Goal: Information Seeking & Learning: Understand process/instructions

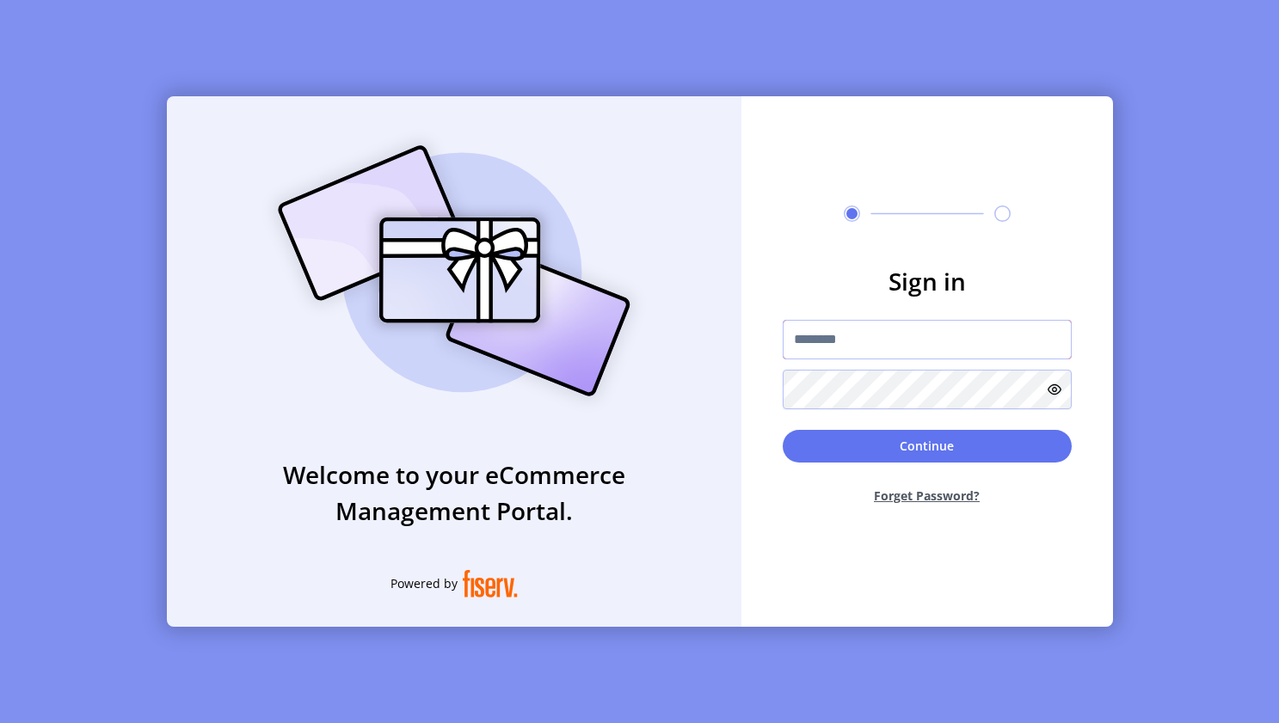
type input "*********"
click at [894, 451] on button "Continue" at bounding box center [926, 446] width 289 height 33
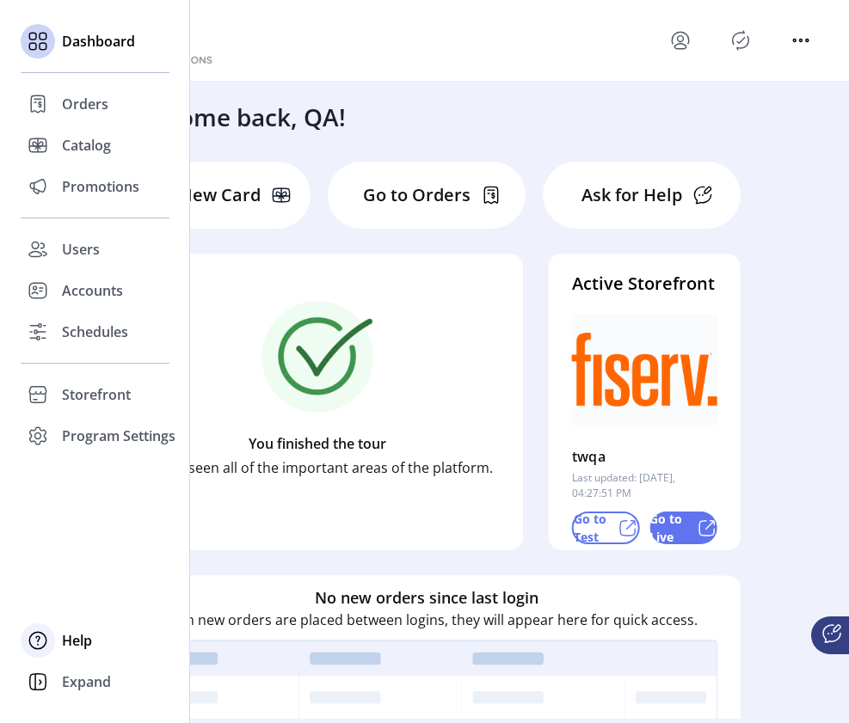
click at [44, 643] on icon at bounding box center [38, 641] width 28 height 28
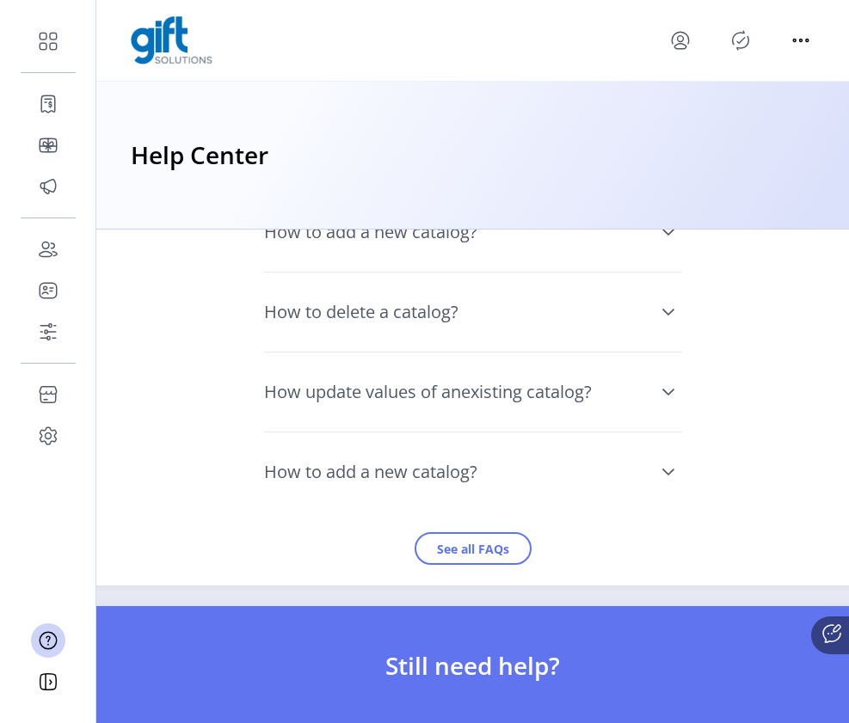
scroll to position [1623, 0]
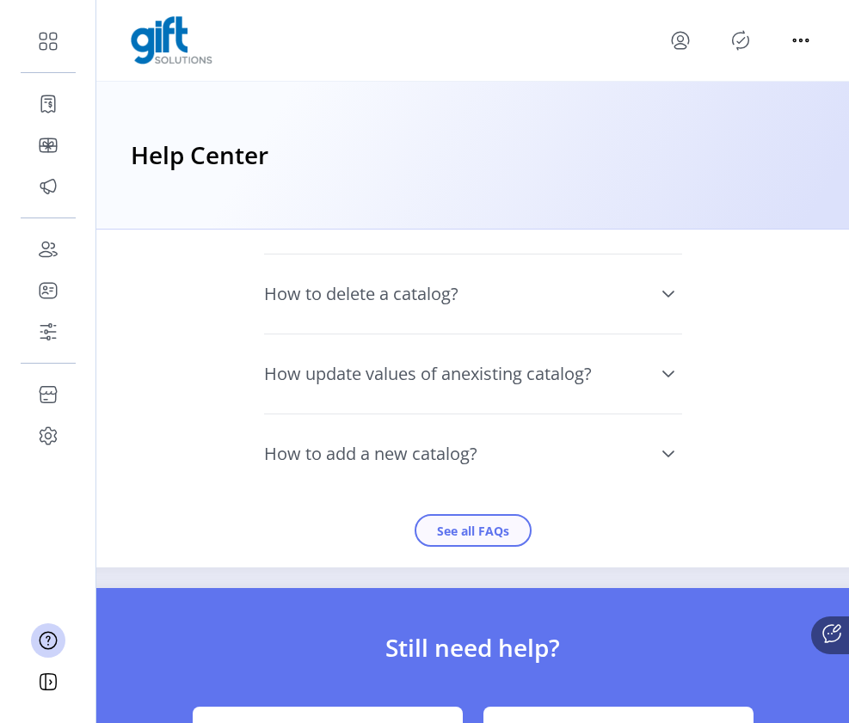
click at [504, 547] on button "See all FAQs" at bounding box center [472, 530] width 117 height 33
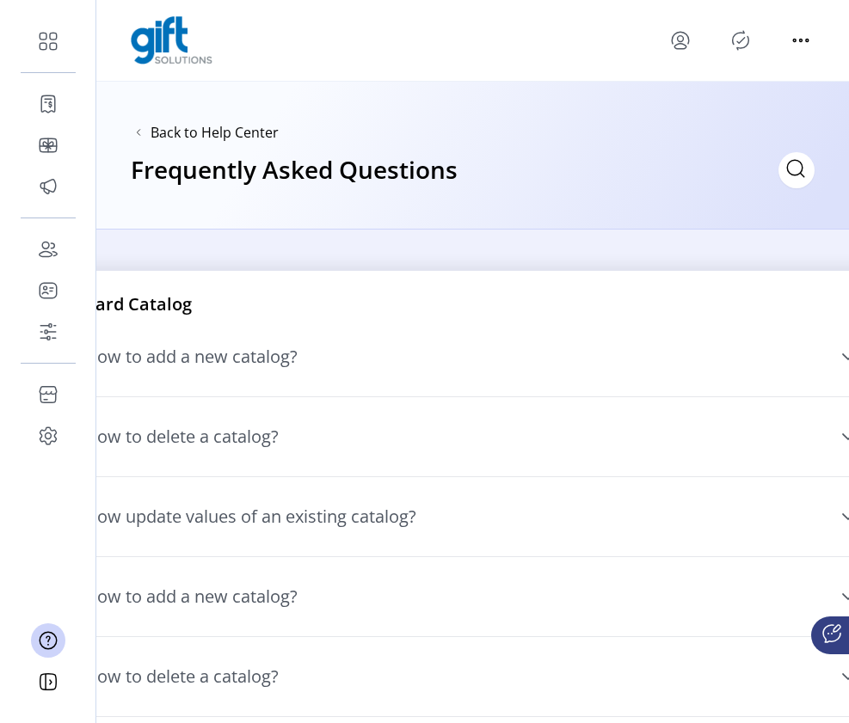
click at [272, 351] on span "How to add a new catalog?" at bounding box center [190, 356] width 213 height 17
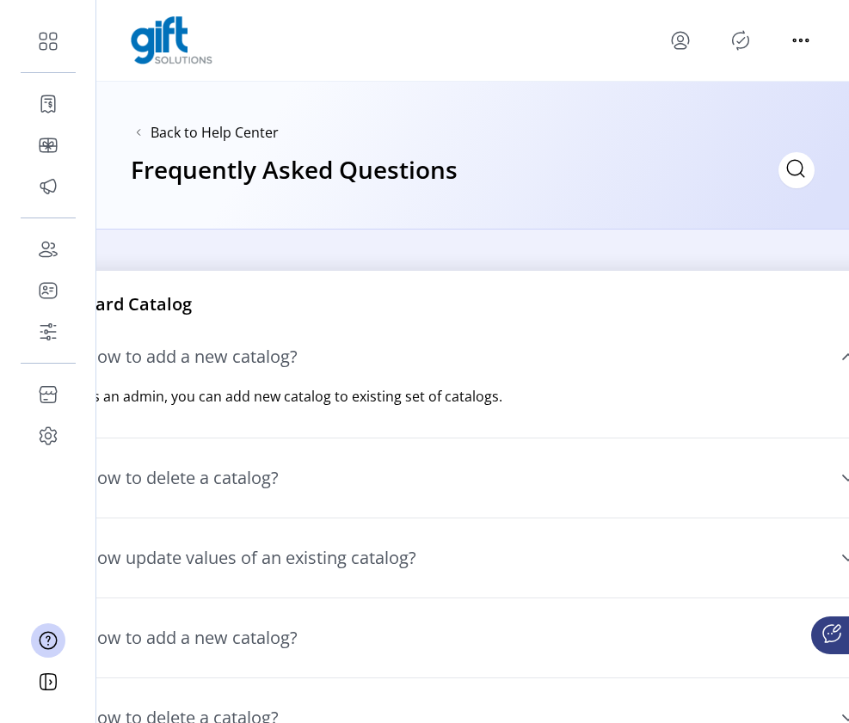
click at [272, 484] on span "How to delete a catalog?" at bounding box center [181, 477] width 194 height 17
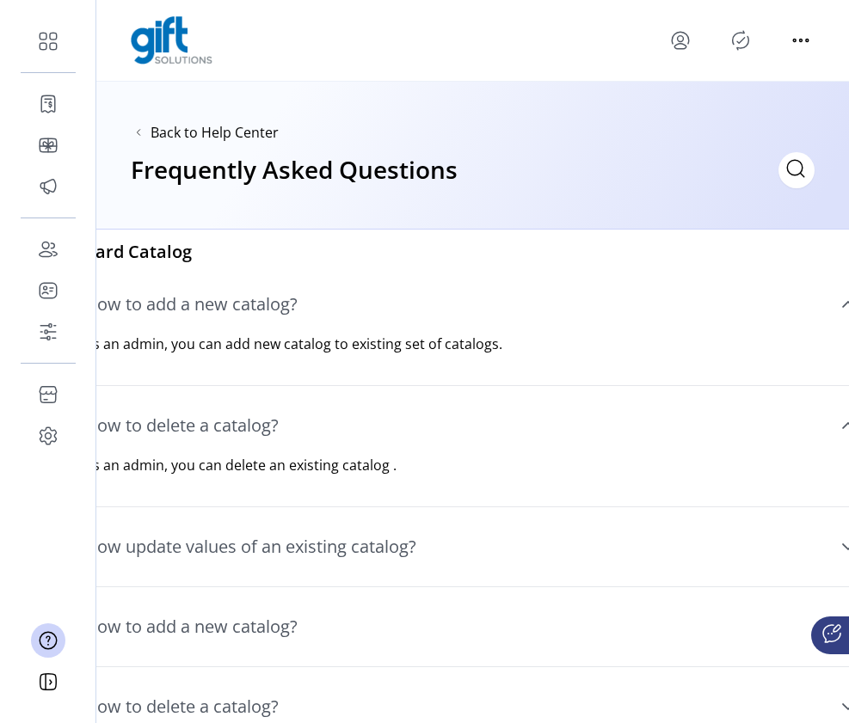
scroll to position [84, 0]
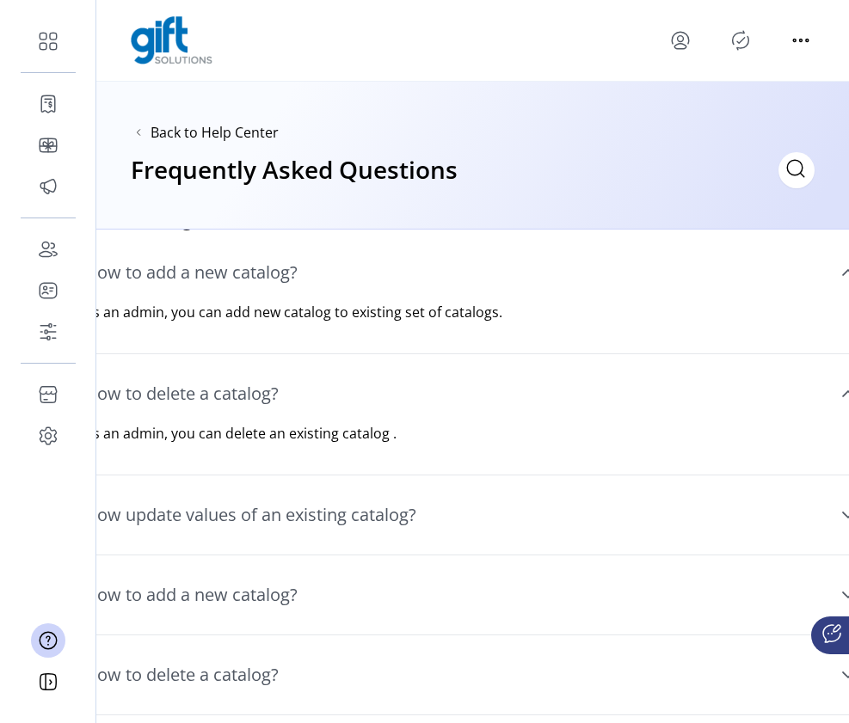
click at [262, 518] on span "How update values of an existing catalog?" at bounding box center [250, 514] width 332 height 17
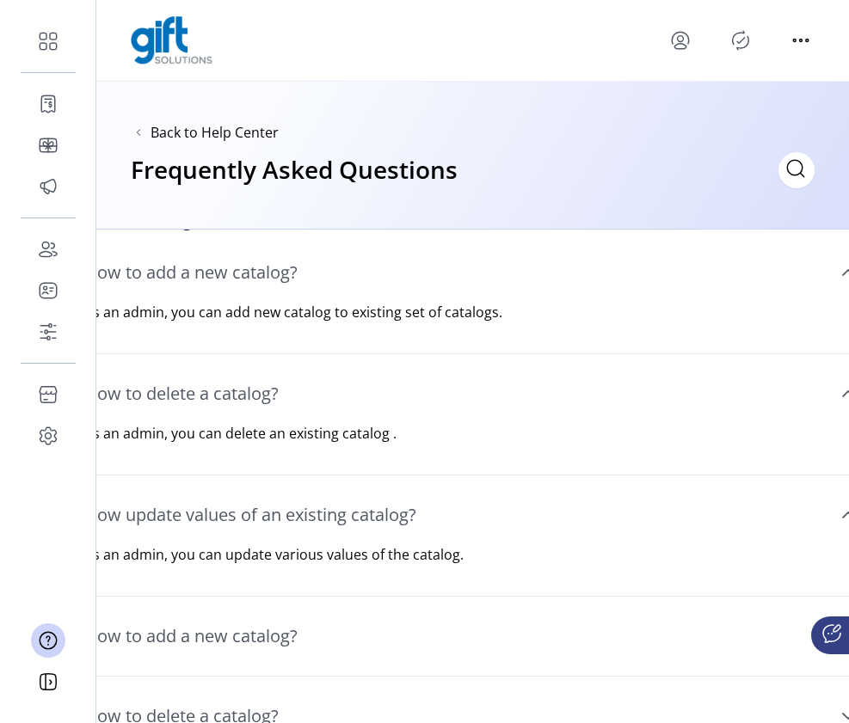
click at [236, 645] on span "How to add a new catalog?" at bounding box center [190, 636] width 213 height 17
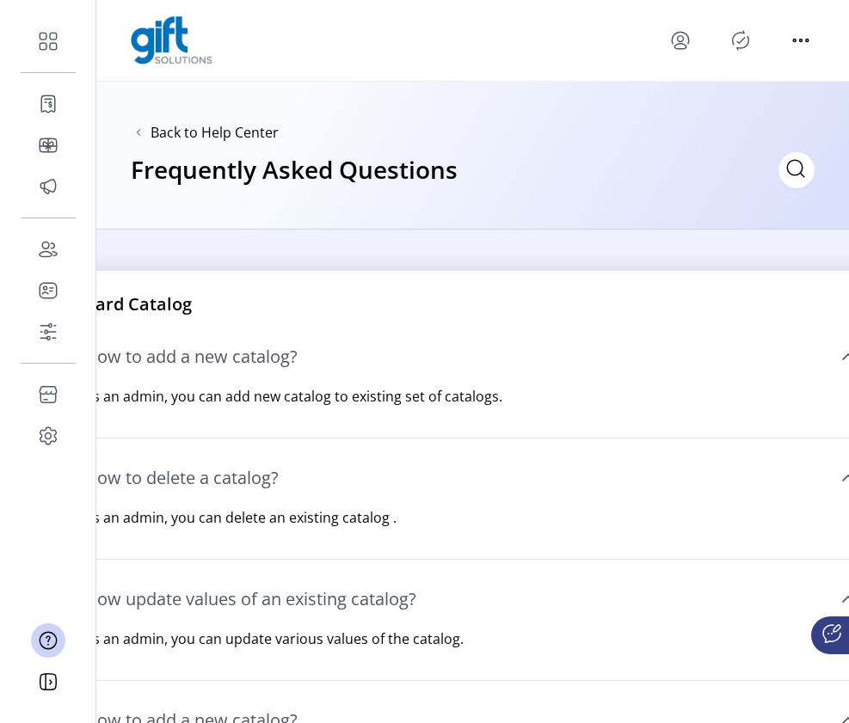
scroll to position [0, 0]
